Goal: Use online tool/utility: Utilize a website feature to perform a specific function

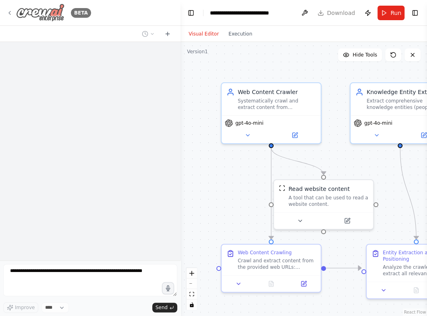
click at [9, 12] on icon at bounding box center [10, 12] width 2 height 3
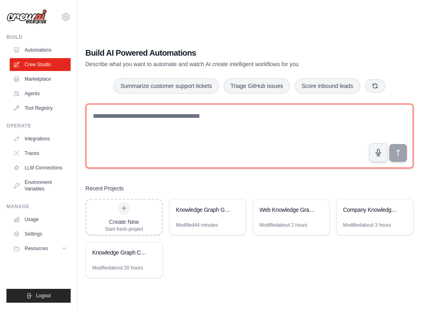
click at [178, 118] on textarea at bounding box center [248, 136] width 327 height 65
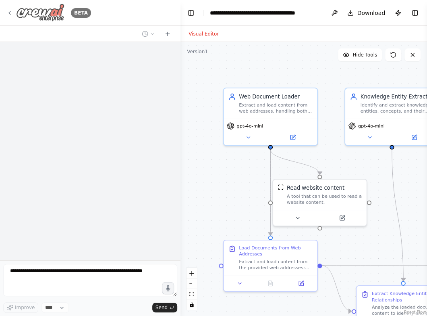
click at [10, 11] on icon at bounding box center [9, 13] width 6 height 6
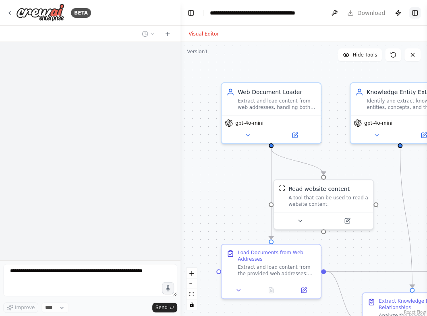
click at [415, 11] on button "Toggle Right Sidebar" at bounding box center [415, 12] width 11 height 11
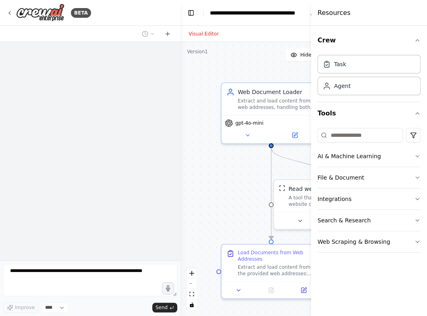
click at [165, 132] on div at bounding box center [90, 151] width 181 height 218
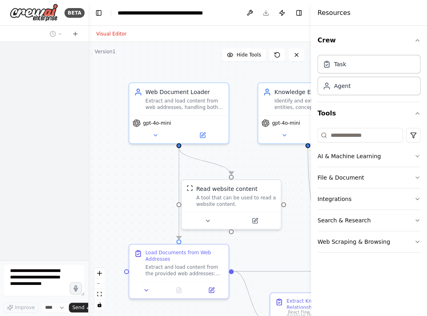
drag, startPoint x: 179, startPoint y: 130, endPoint x: -20, endPoint y: 129, distance: 199.2
click at [204, 67] on div ".deletable-edge-delete-btn { width: 20px; height: 20px; border: 0px solid #ffff…" at bounding box center [199, 179] width 223 height 274
click at [421, 40] on icon "button" at bounding box center [417, 40] width 6 height 6
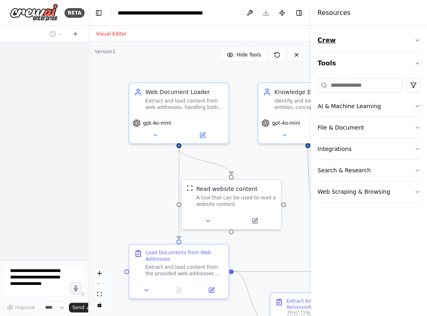
click at [421, 40] on icon "button" at bounding box center [417, 40] width 6 height 6
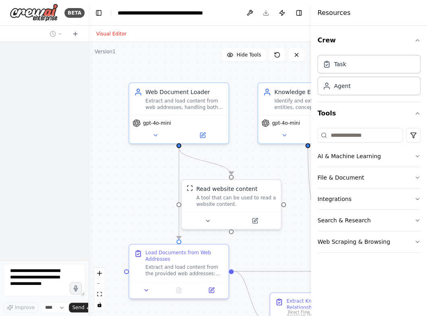
click at [290, 240] on div ".deletable-edge-delete-btn { width: 20px; height: 20px; border: 0px solid #ffff…" at bounding box center [199, 179] width 223 height 274
click at [283, 13] on button "Publish" at bounding box center [282, 13] width 13 height 15
click at [297, 13] on button "Toggle Right Sidebar" at bounding box center [299, 12] width 11 height 11
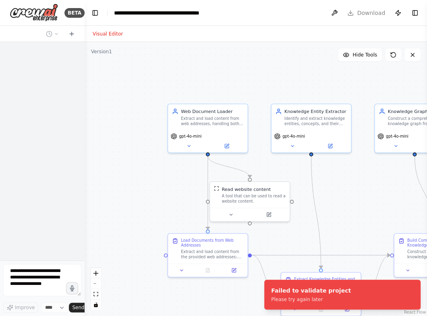
drag, startPoint x: 87, startPoint y: 169, endPoint x: 11, endPoint y: 171, distance: 76.6
click at [11, 171] on div "BETA Improve **** Send" at bounding box center [42, 158] width 85 height 316
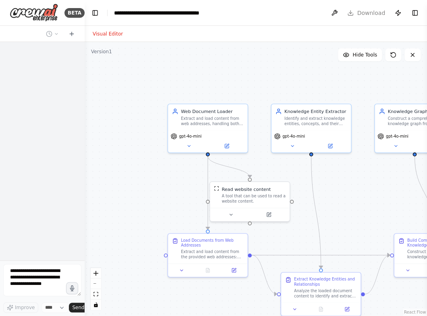
click at [44, 138] on div at bounding box center [42, 151] width 85 height 218
click at [98, 12] on button "Toggle Left Sidebar" at bounding box center [95, 12] width 11 height 11
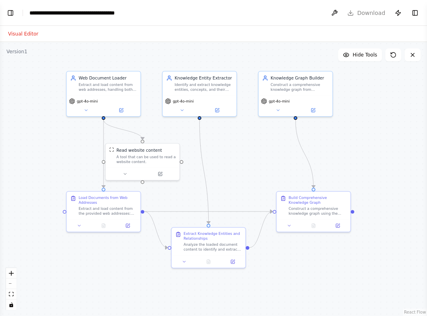
drag, startPoint x: 383, startPoint y: 189, endPoint x: 345, endPoint y: 152, distance: 53.6
click at [345, 152] on div ".deletable-edge-delete-btn { width: 20px; height: 20px; border: 0px solid #ffff…" at bounding box center [213, 179] width 427 height 274
click at [129, 225] on icon at bounding box center [128, 225] width 4 height 4
click at [400, 11] on button "Publish" at bounding box center [398, 13] width 13 height 15
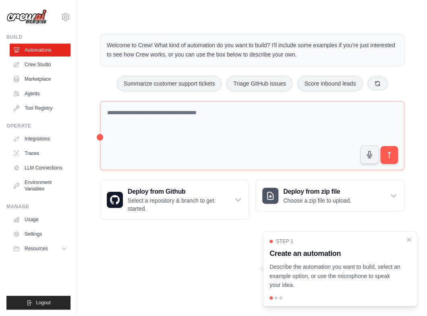
click at [158, 18] on main "Welcome to Crew! What kind of automation do you want to build? I'll include som…" at bounding box center [252, 120] width 350 height 240
click at [37, 66] on link "Crew Studio" at bounding box center [40, 64] width 61 height 13
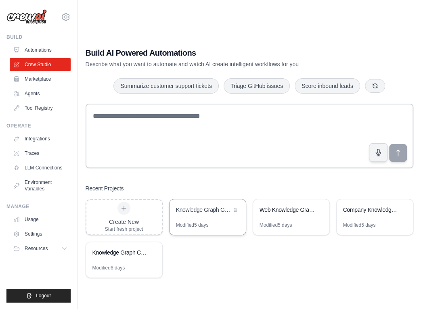
click at [221, 214] on div "Knowledge Graph Generator from Web Sources" at bounding box center [203, 210] width 55 height 8
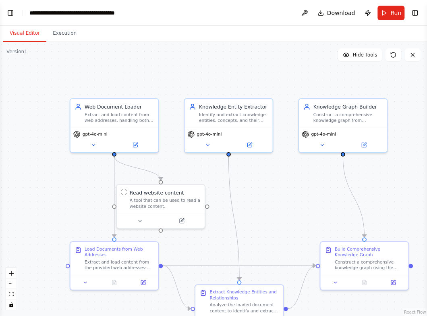
scroll to position [1672, 0]
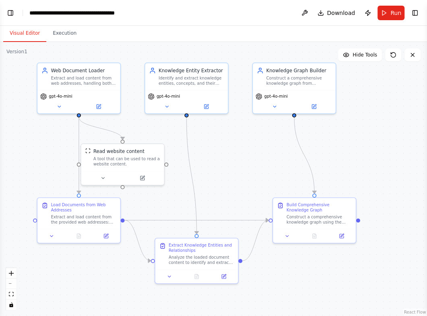
drag, startPoint x: 397, startPoint y: 196, endPoint x: 338, endPoint y: 148, distance: 75.7
click at [338, 148] on div ".deletable-edge-delete-btn { width: 20px; height: 20px; border: 0px solid #ffff…" at bounding box center [213, 179] width 427 height 274
